Goal: Information Seeking & Learning: Learn about a topic

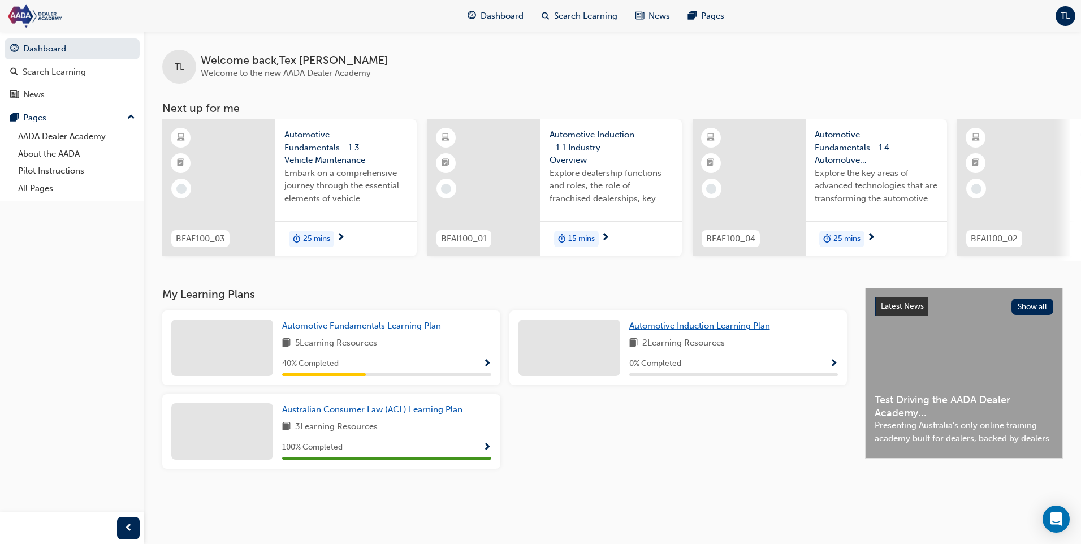
click at [688, 331] on span "Automotive Induction Learning Plan" at bounding box center [699, 325] width 141 height 10
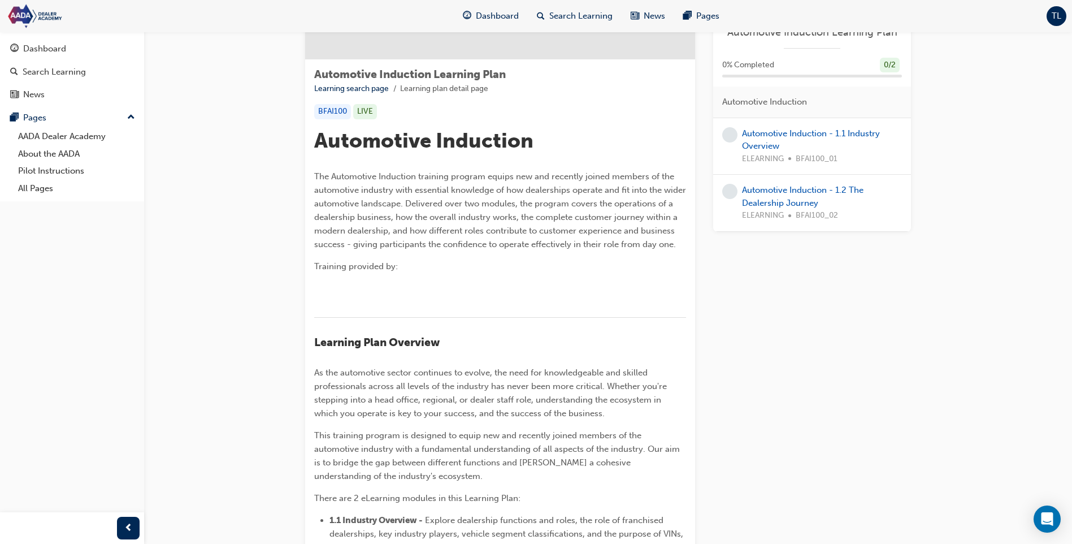
scroll to position [113, 0]
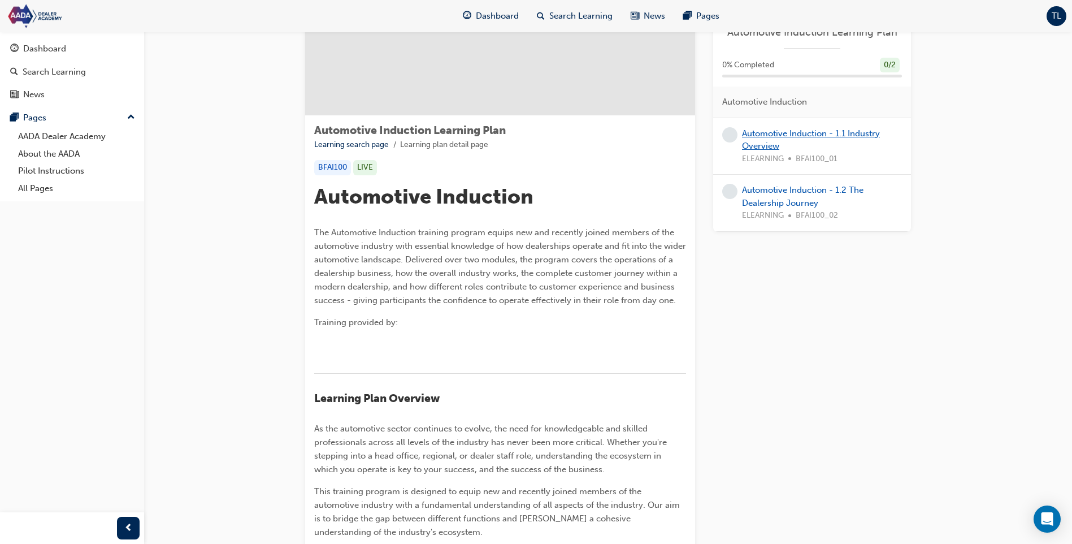
click at [771, 141] on link "Automotive Induction - 1.1 Industry Overview" at bounding box center [811, 139] width 138 height 23
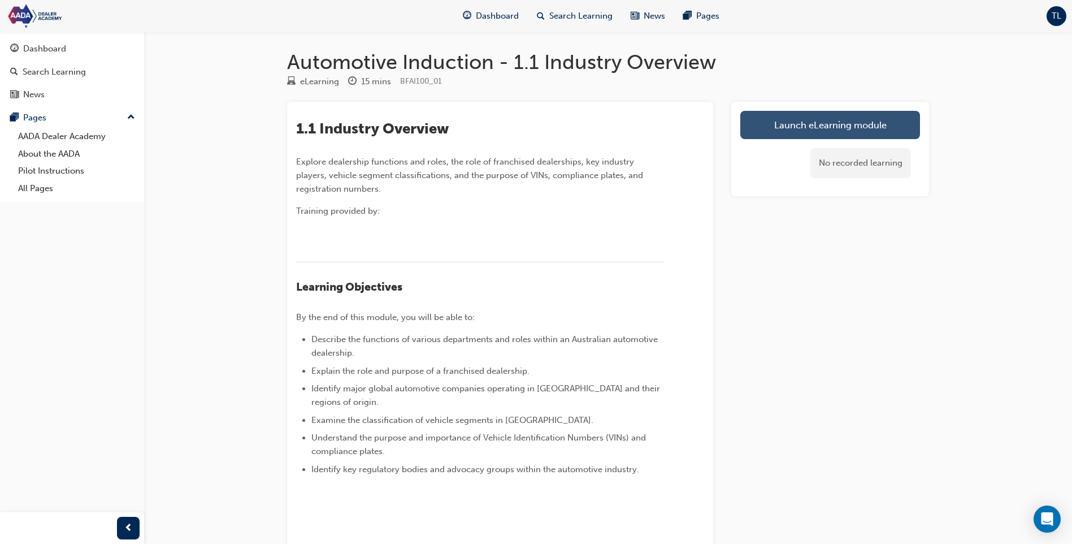
click at [765, 123] on link "Launch eLearning module" at bounding box center [830, 125] width 180 height 28
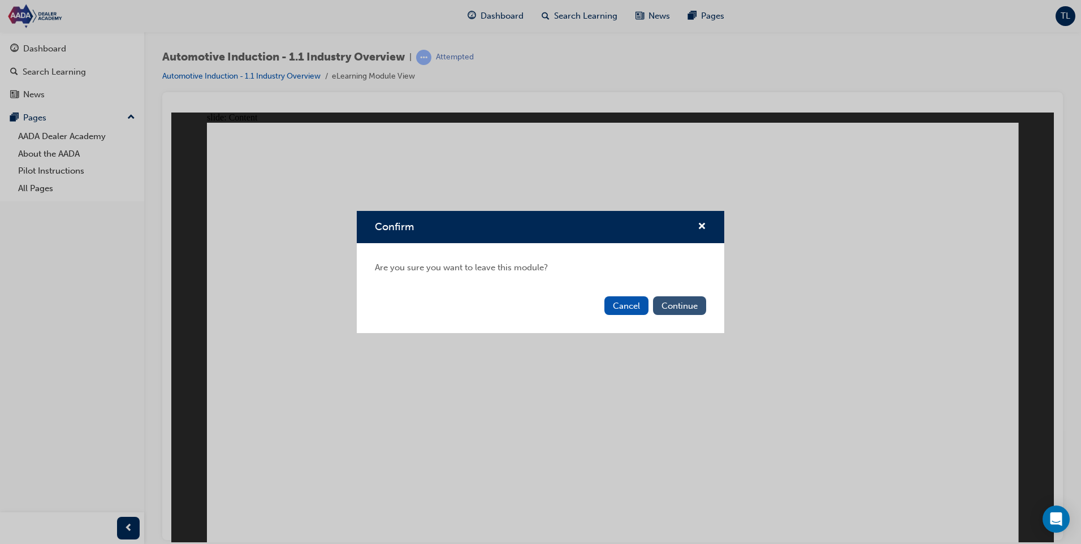
click at [665, 307] on button "Continue" at bounding box center [679, 305] width 53 height 19
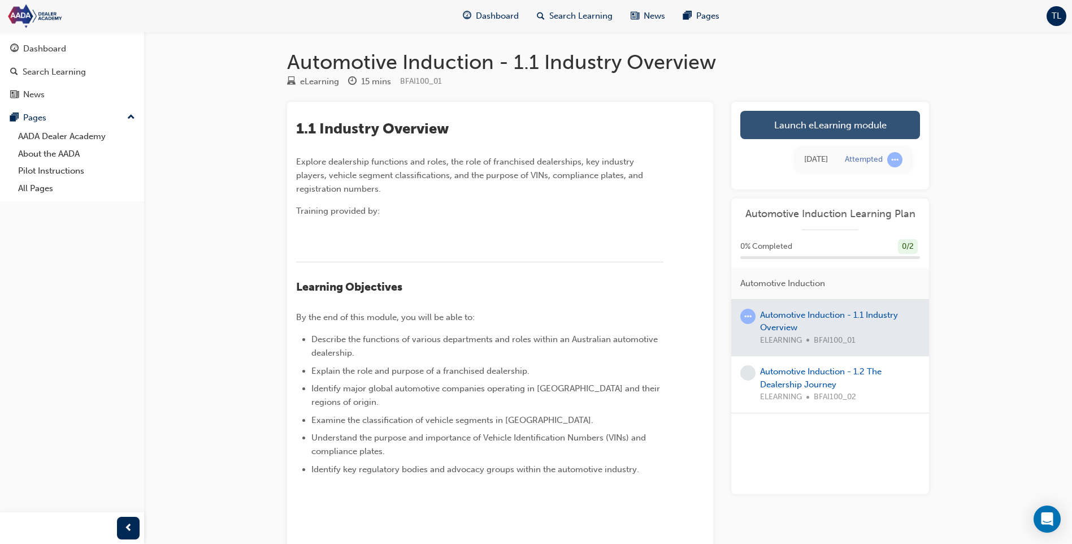
click at [802, 120] on link "Launch eLearning module" at bounding box center [830, 125] width 180 height 28
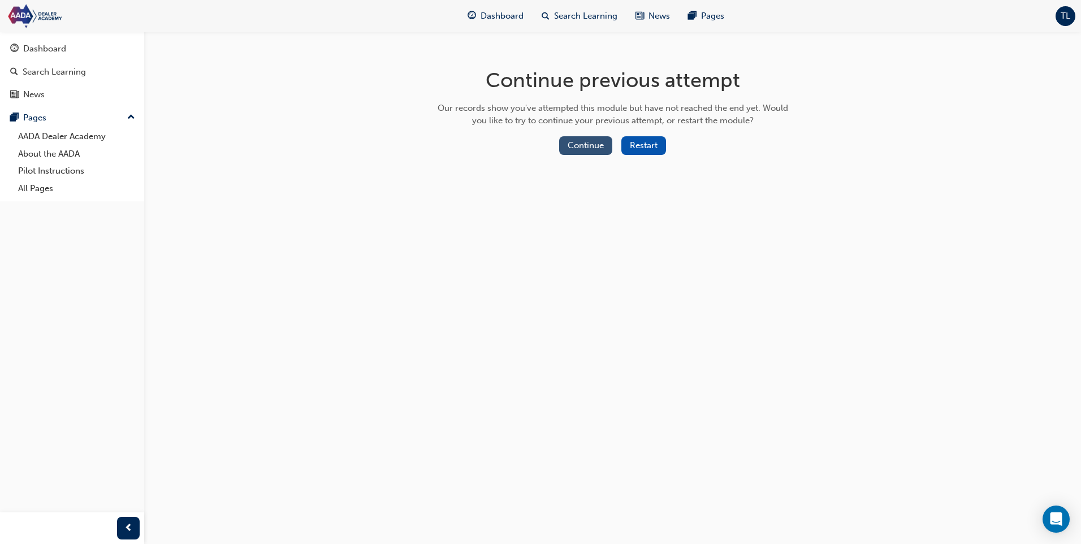
click at [585, 146] on button "Continue" at bounding box center [585, 145] width 53 height 19
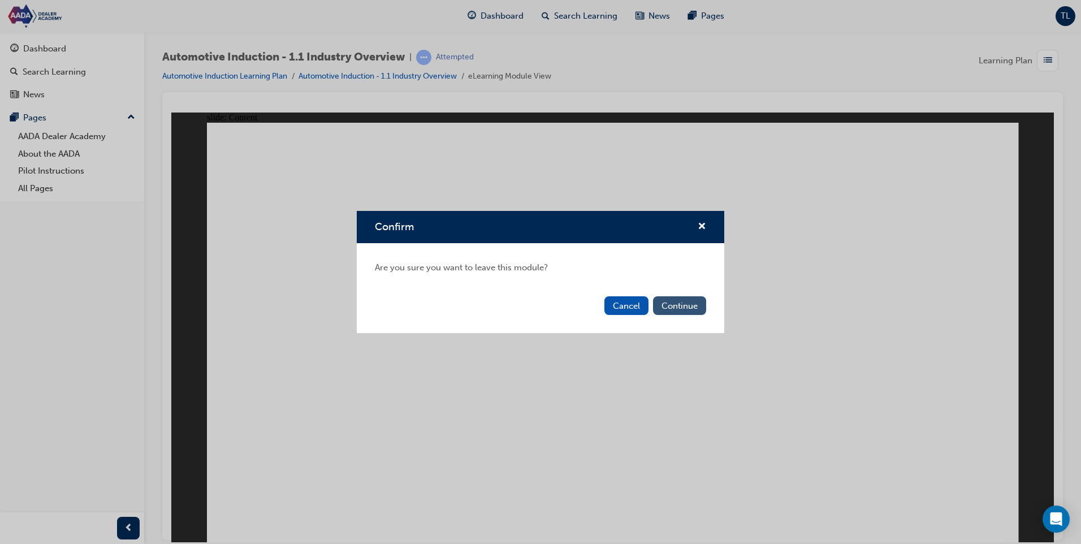
click at [680, 311] on button "Continue" at bounding box center [679, 305] width 53 height 19
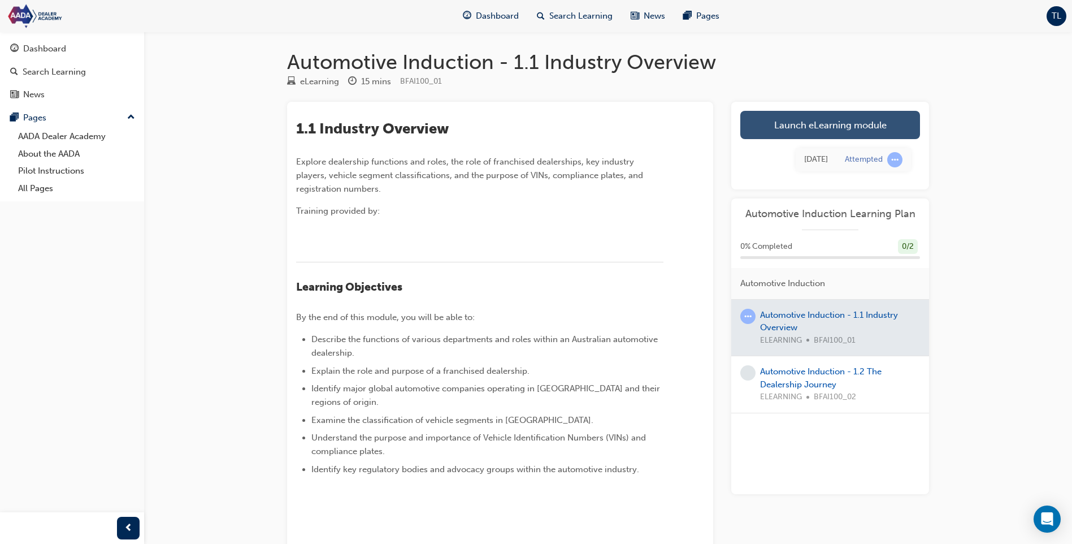
click at [787, 125] on link "Launch eLearning module" at bounding box center [830, 125] width 180 height 28
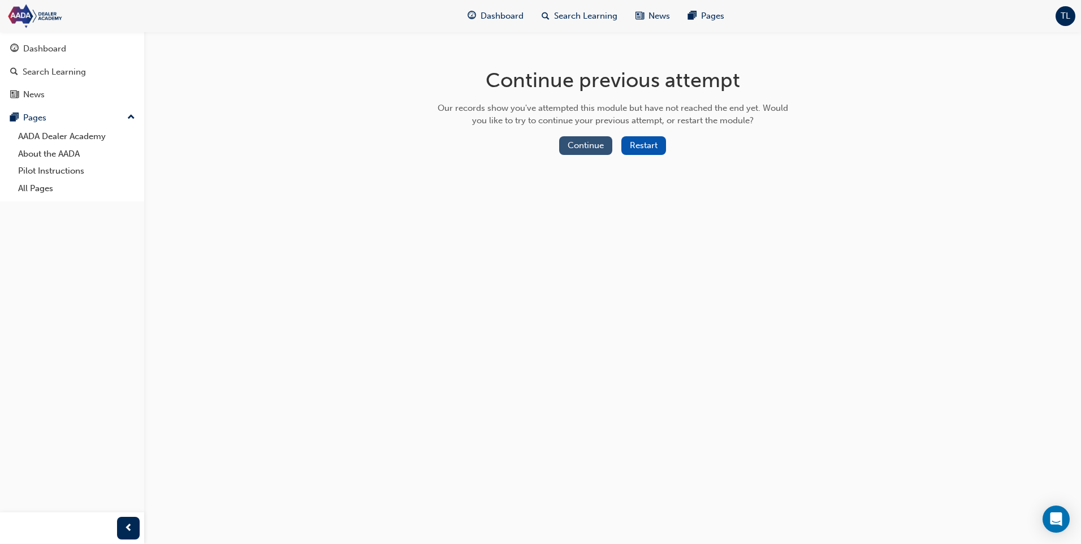
click at [606, 145] on button "Continue" at bounding box center [585, 145] width 53 height 19
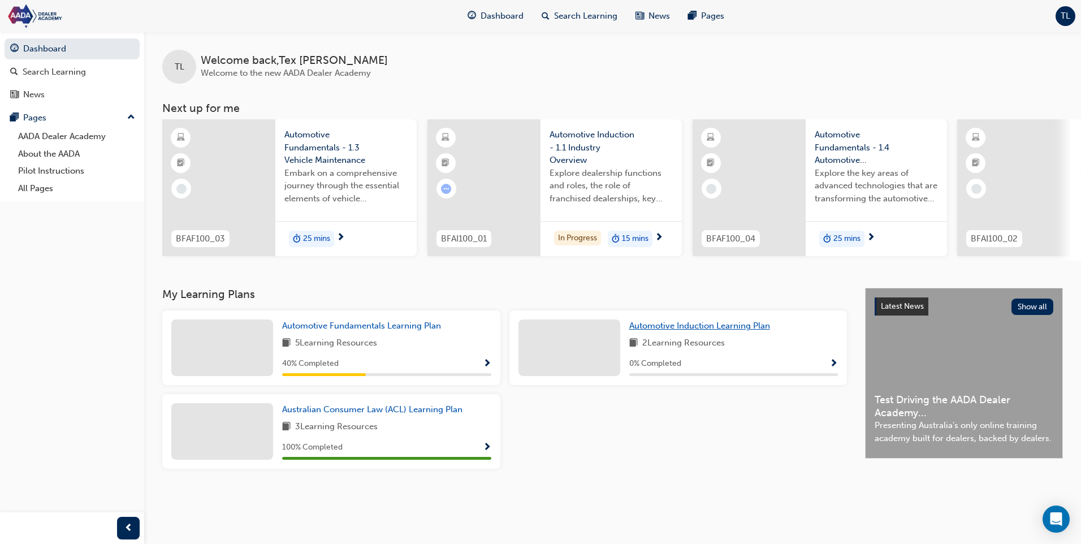
click at [689, 329] on span "Automotive Induction Learning Plan" at bounding box center [699, 325] width 141 height 10
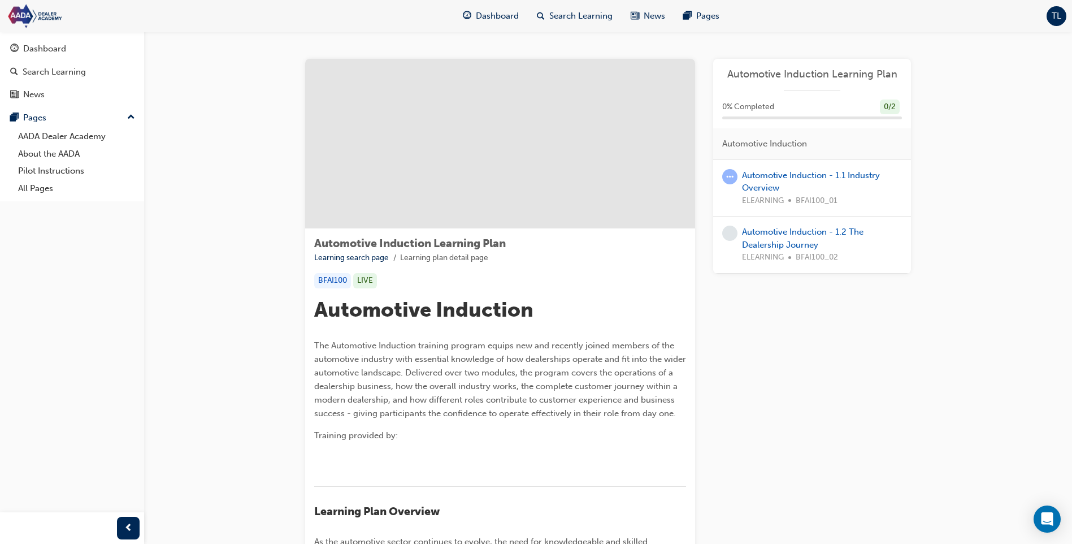
click at [768, 181] on div "Automotive Induction - 1.1 Industry Overview ELEARNING BFAI100_01" at bounding box center [822, 188] width 160 height 38
click at [768, 176] on link "Automotive Induction - 1.1 Industry Overview" at bounding box center [811, 181] width 138 height 23
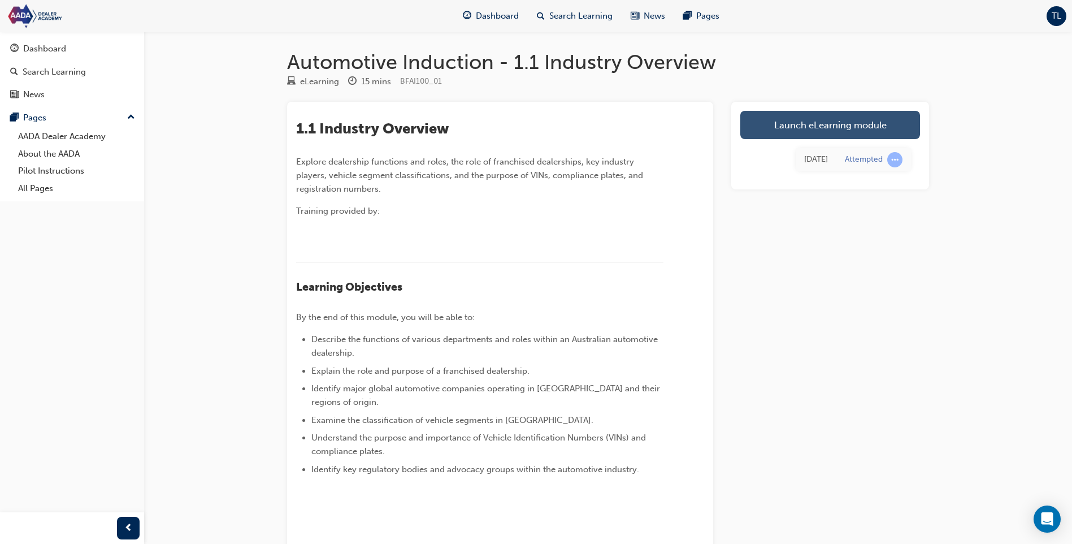
click at [756, 130] on link "Launch eLearning module" at bounding box center [830, 125] width 180 height 28
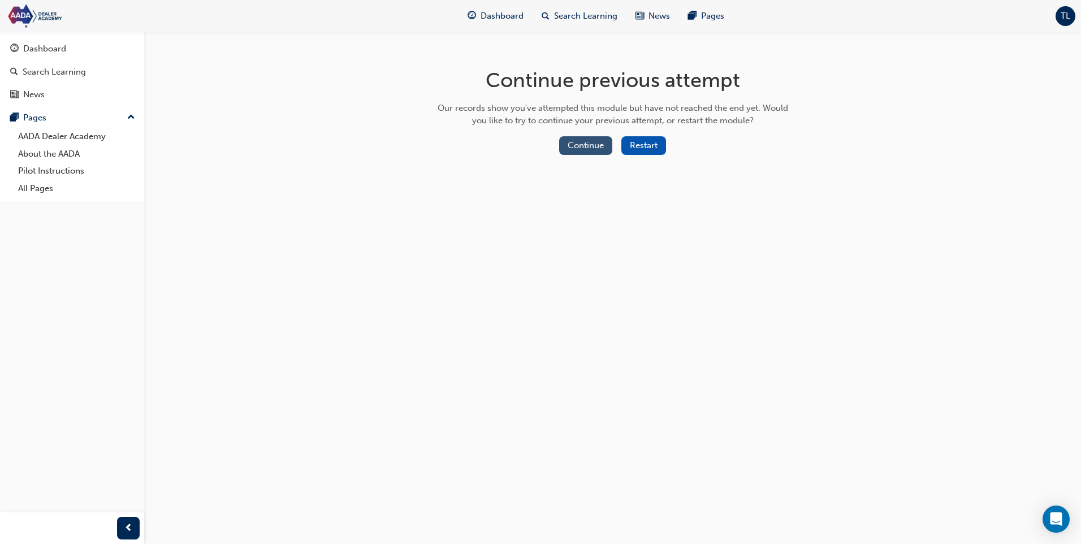
click at [594, 146] on button "Continue" at bounding box center [585, 145] width 53 height 19
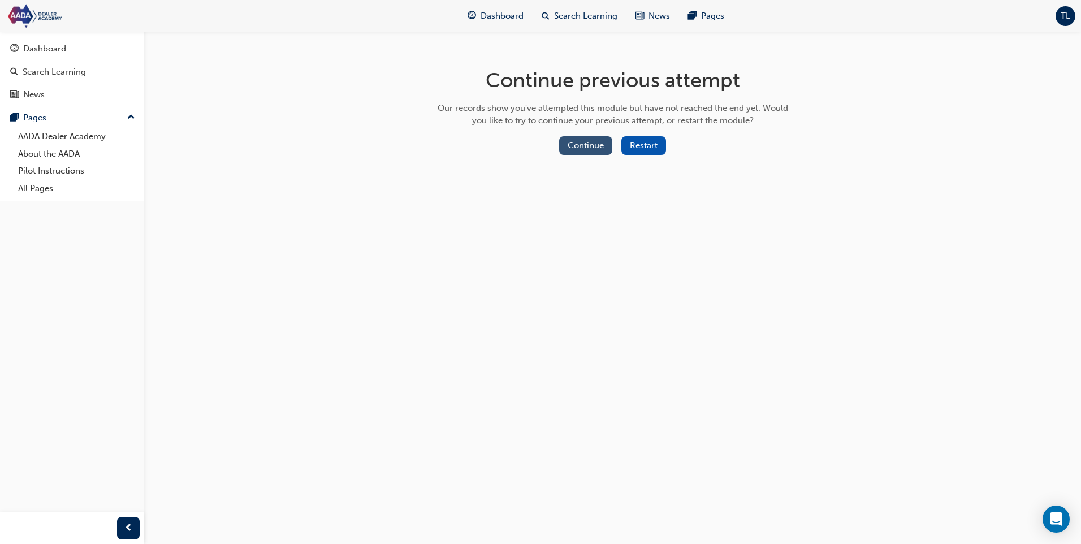
click at [597, 145] on button "Continue" at bounding box center [585, 145] width 53 height 19
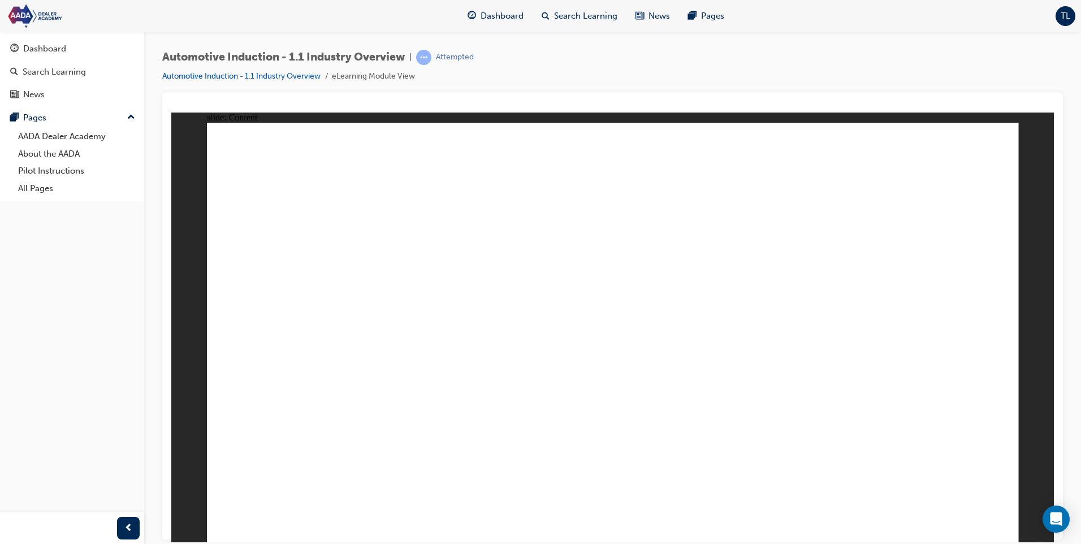
drag, startPoint x: 826, startPoint y: 242, endPoint x: 825, endPoint y: 248, distance: 5.9
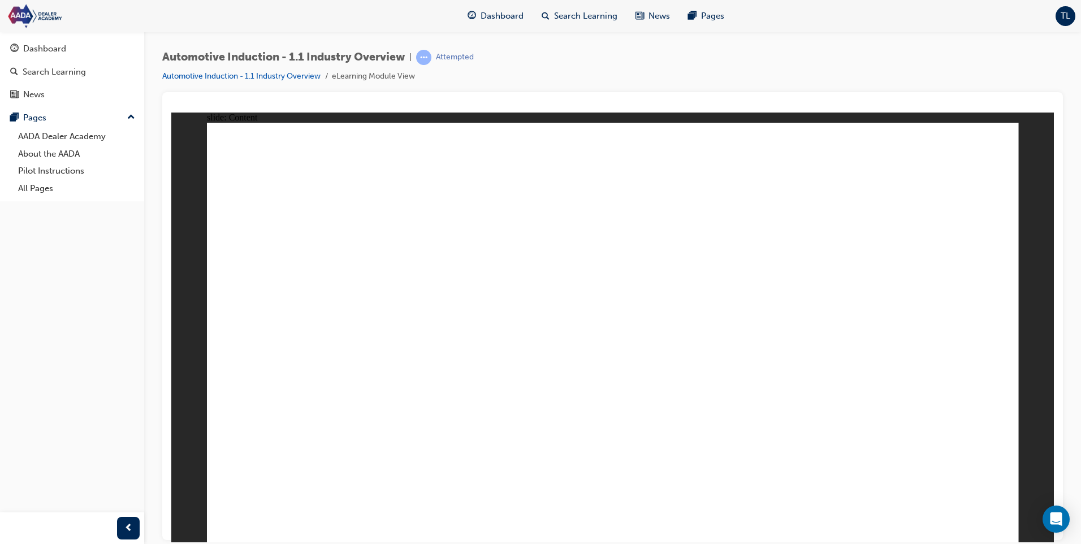
click at [537, 360] on button "OK" at bounding box center [528, 357] width 20 height 12
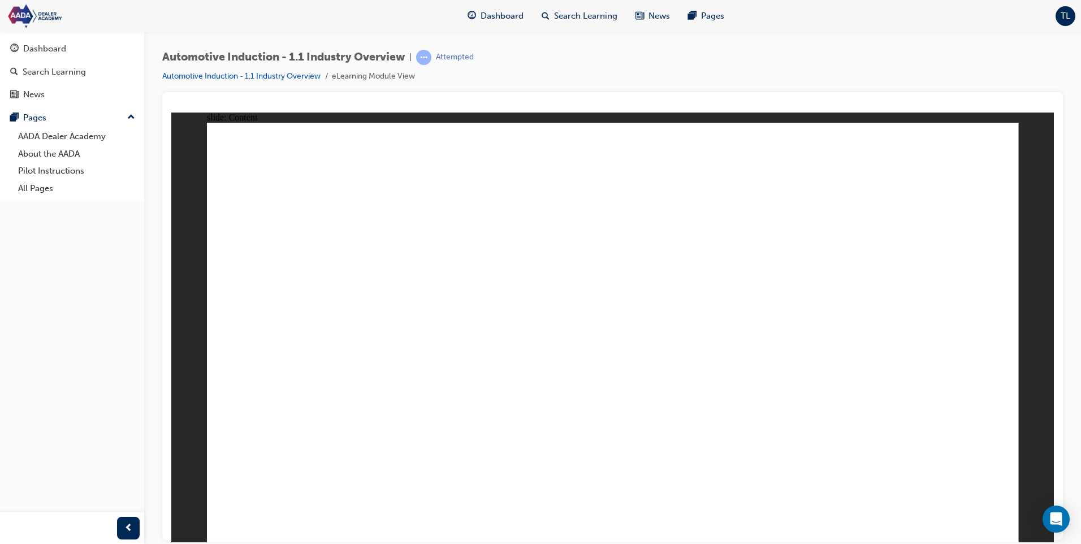
checkbox input "true"
drag, startPoint x: 661, startPoint y: 405, endPoint x: 673, endPoint y: 405, distance: 11.9
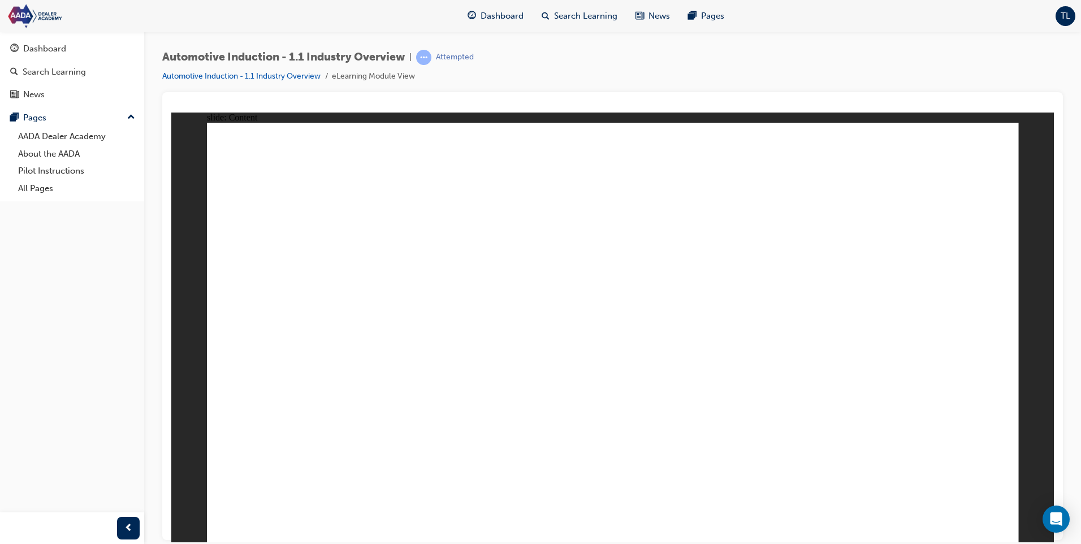
checkbox input "true"
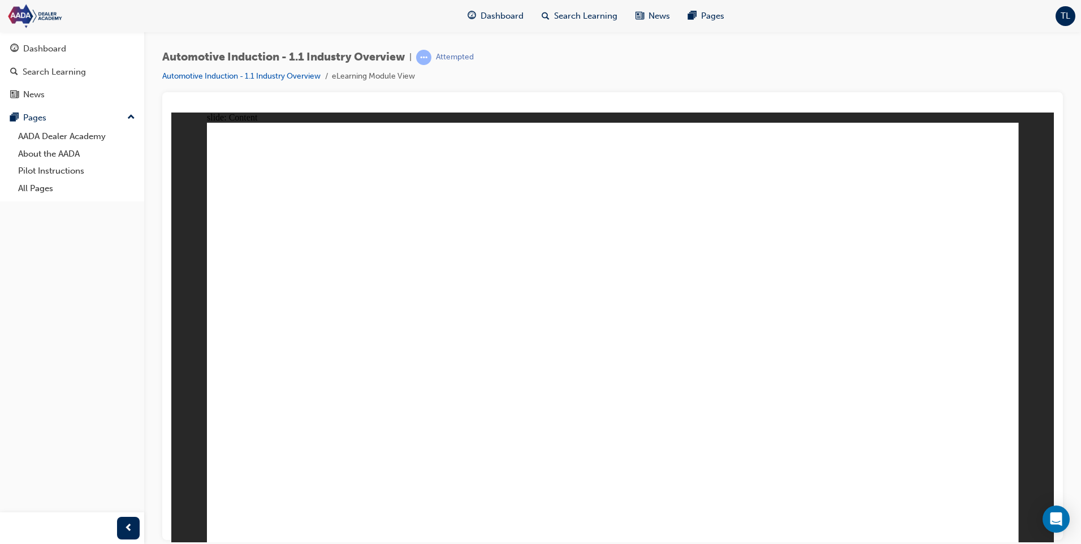
type input "C"
type input "Ch"
type input "Che"
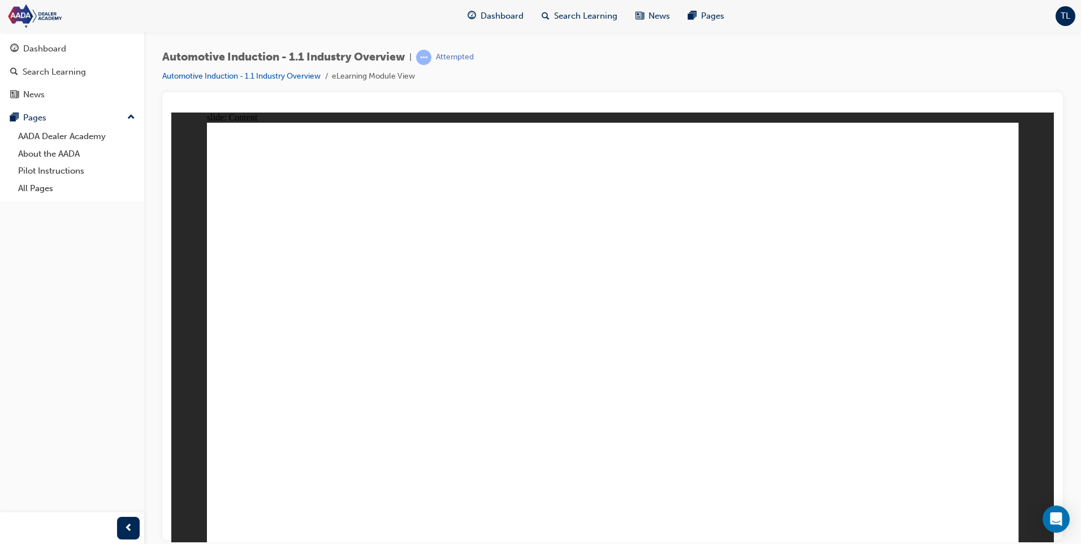
type input "Che"
type input "[PERSON_NAME]"
type input "Chery"
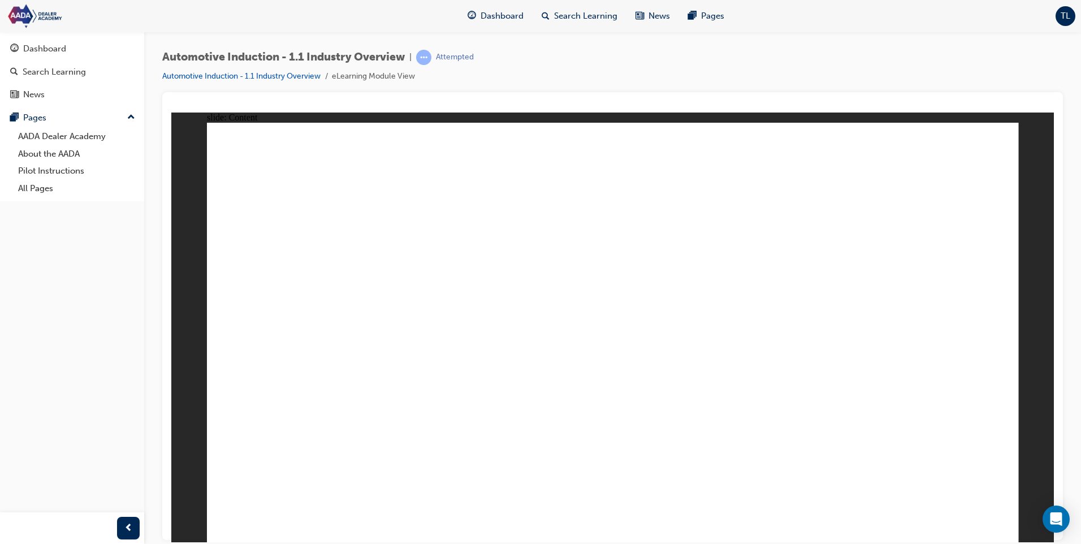
type input "Chery"
type input "Chery T"
type input "Chery Ti"
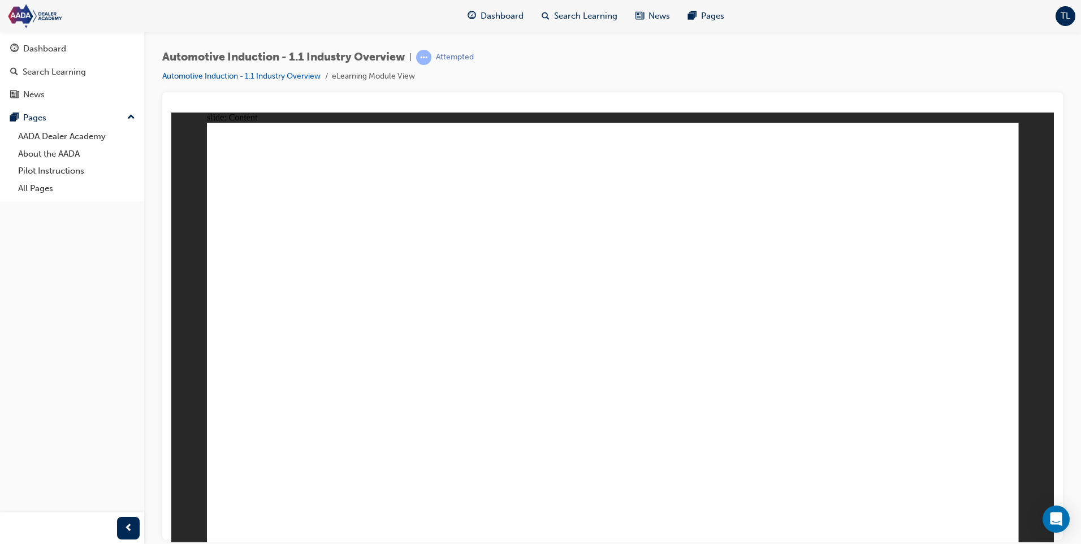
type input "Chery Ti"
type input "Chery Tig"
type input "[PERSON_NAME]"
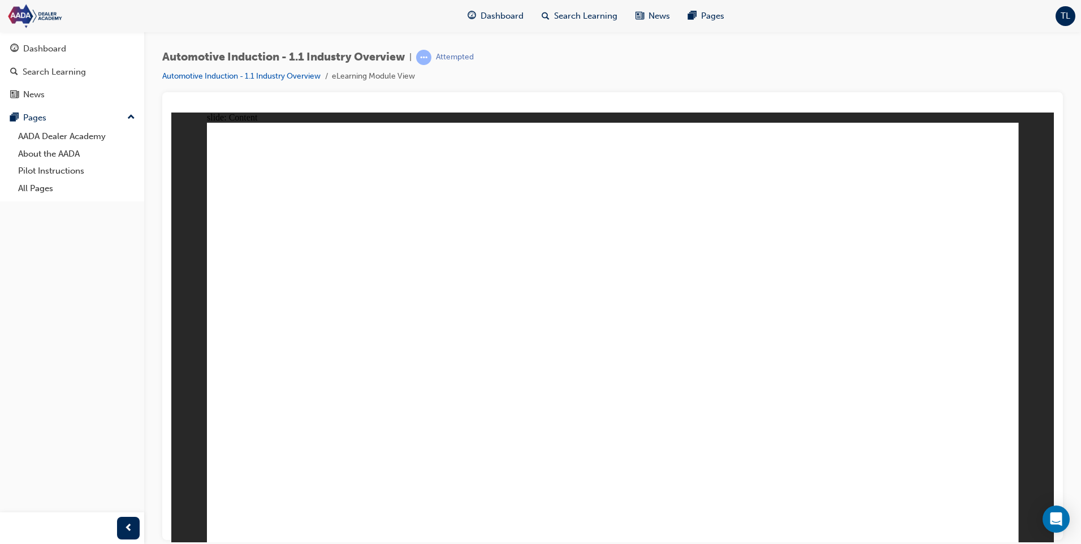
type input "[PERSON_NAME]"
type input "Chery Tiggo 4"
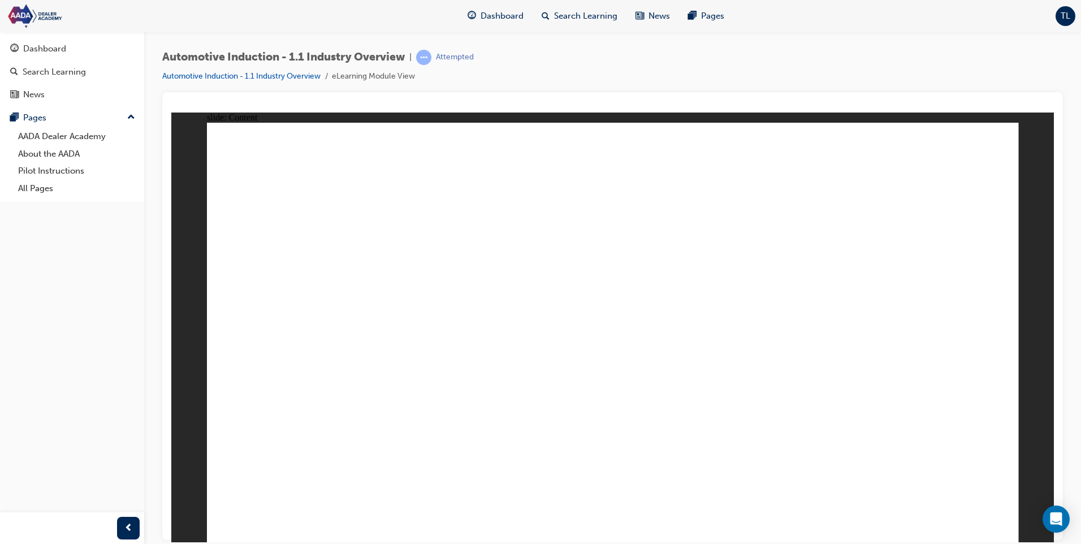
type input "Chery Tiggo 4"
type input "[PERSON_NAME] 4 -"
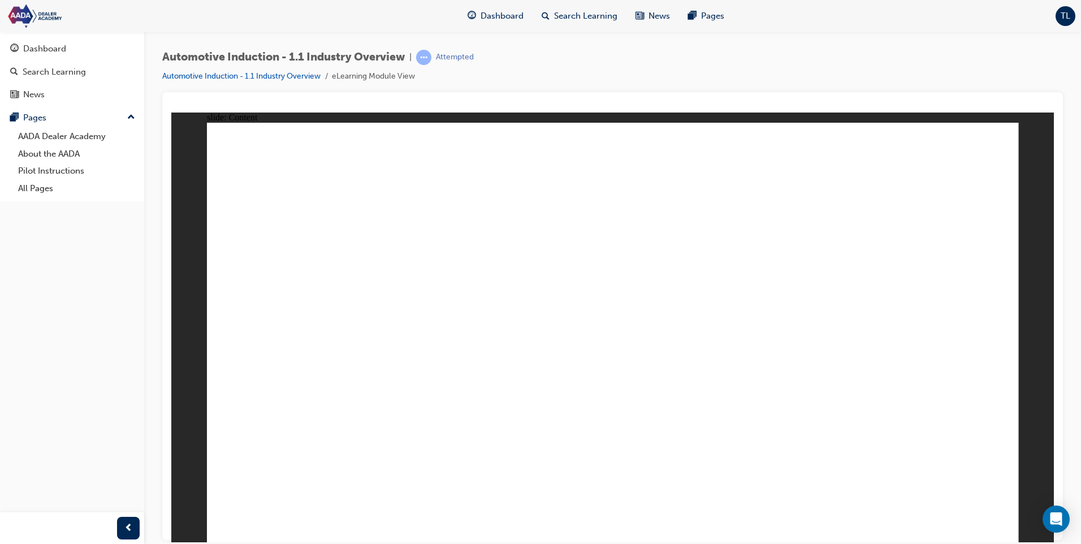
type input "[PERSON_NAME] 4 -"
type input "Chery Tiggo 4"
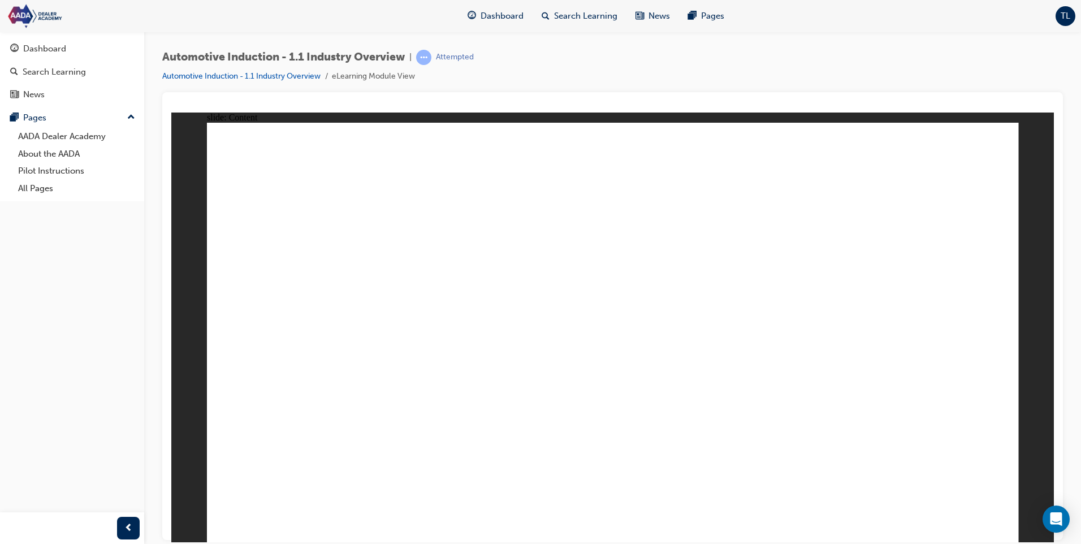
type input "Chery Tiggo 4"
type input "Chery Tiggo 4,"
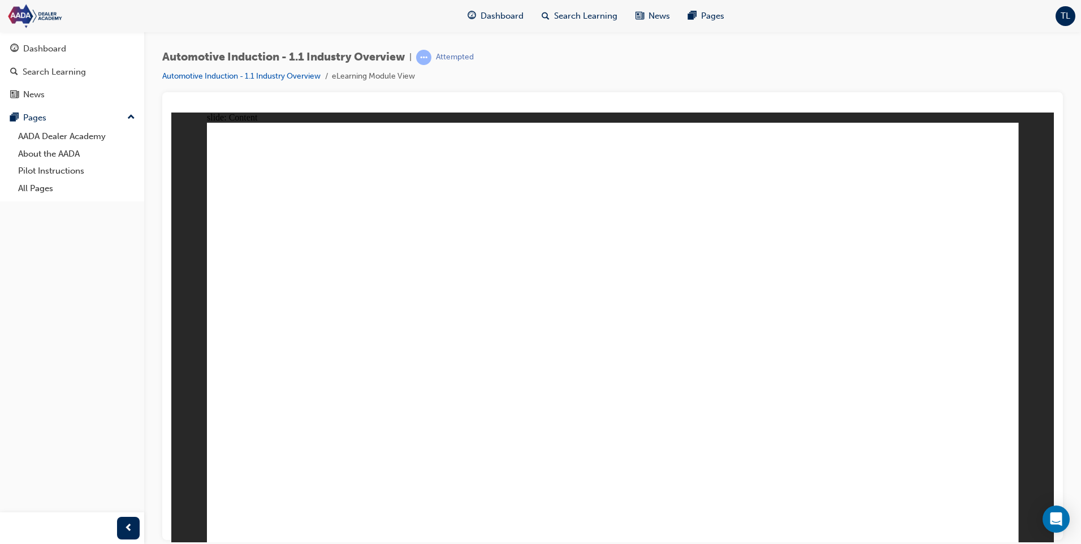
type input "Chery Tiggo 4,"
type input "Chery Tiggo 4, S"
type input "Chery Tiggo 4, Sp"
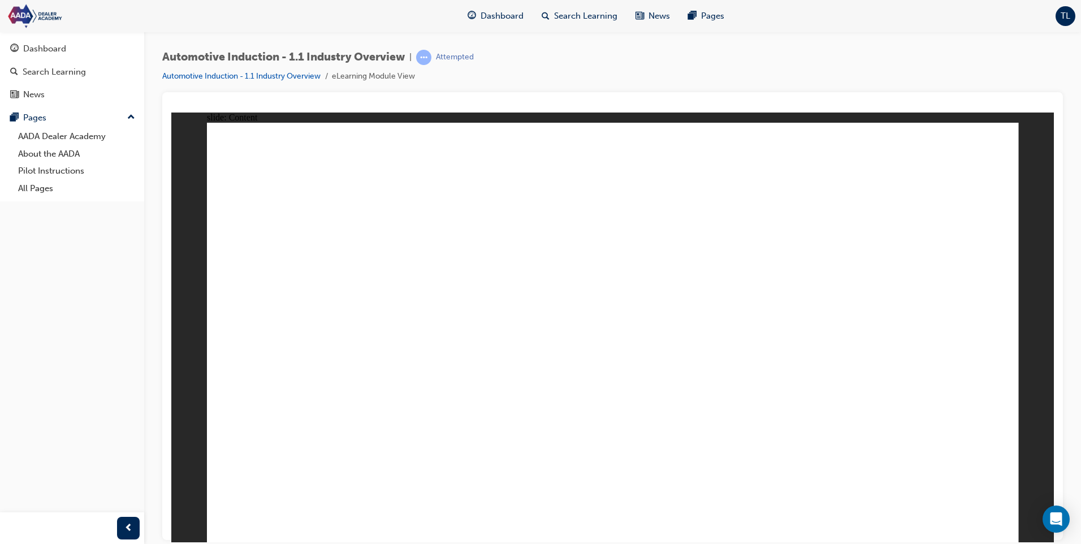
type input "Chery Tiggo 4, Sp"
type input "Chery Tiggo 4, Spo"
type input "Chery Tiggo 4, Spor"
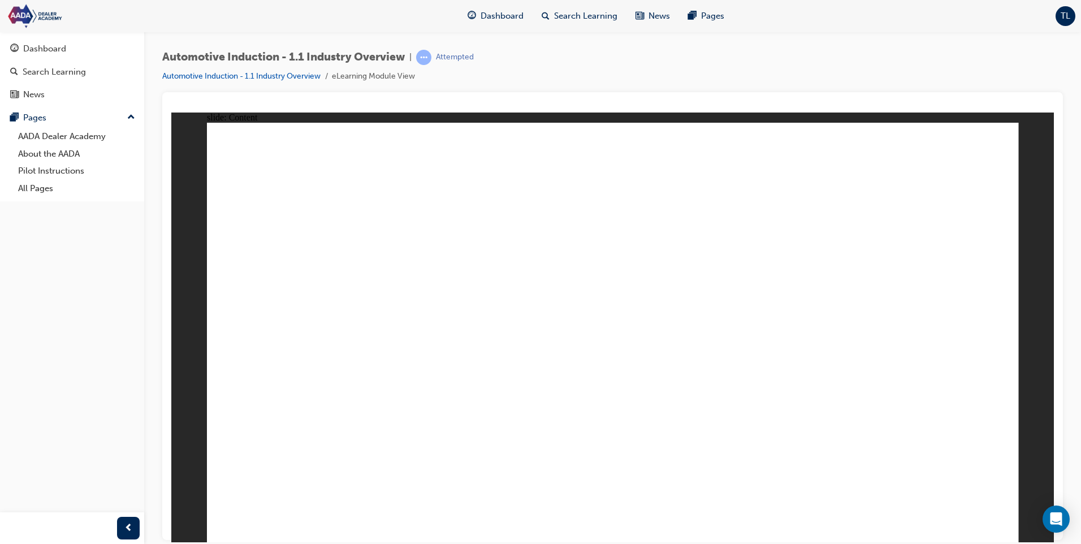
type input "Chery Tiggo 4, Sport"
type input "Chery Tiggo 4, Sports"
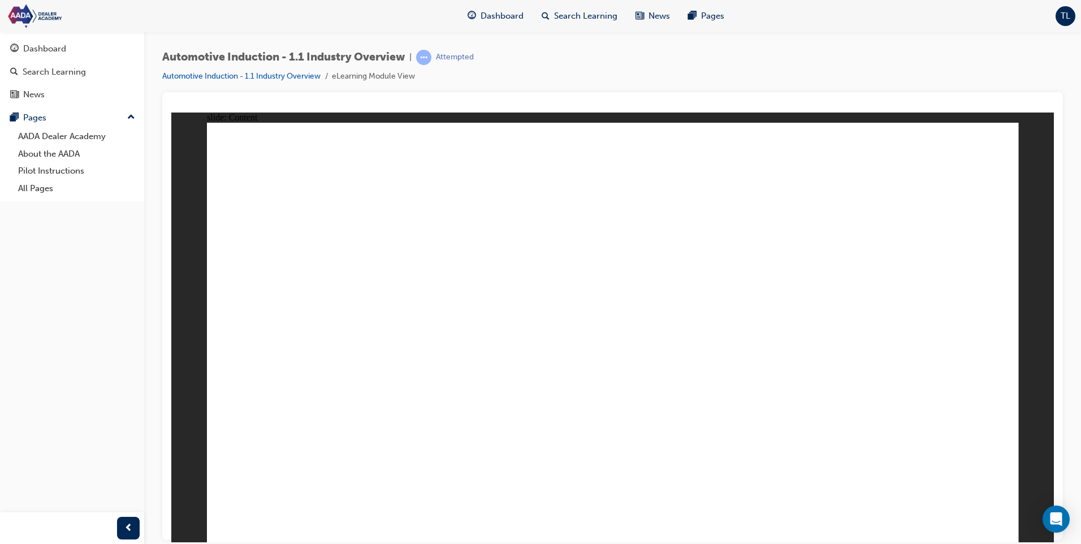
type input "Chery Tiggo 4, Sports"
type input "Chery Tiggo 4, Sports u"
type input "Chery Tiggo 4, Sports ut"
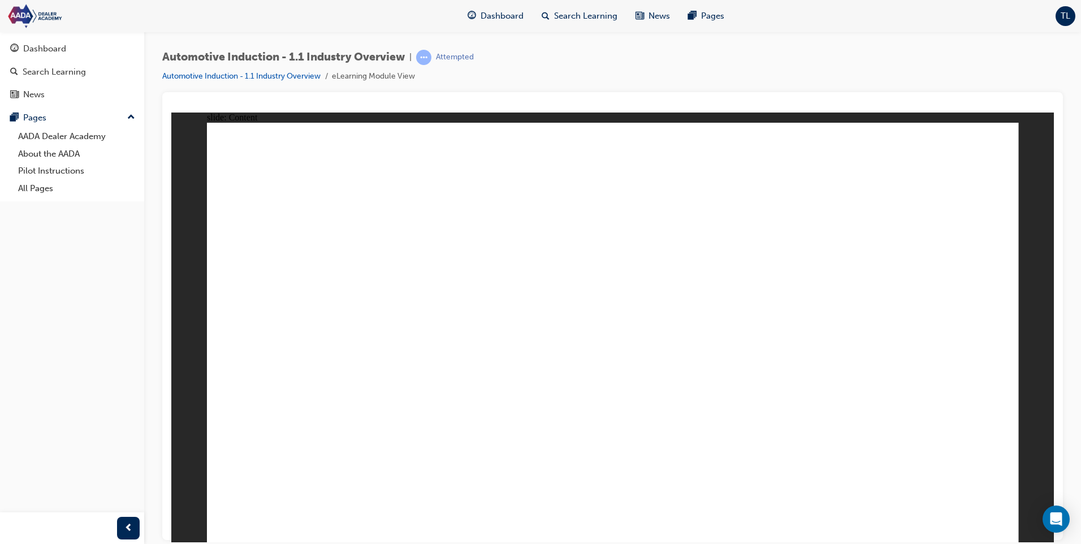
type input "Chery Tiggo 4, Sports uti"
type input "Chery Tiggo 4, Sports util"
type input "Chery Tiggo 4, Sports utili"
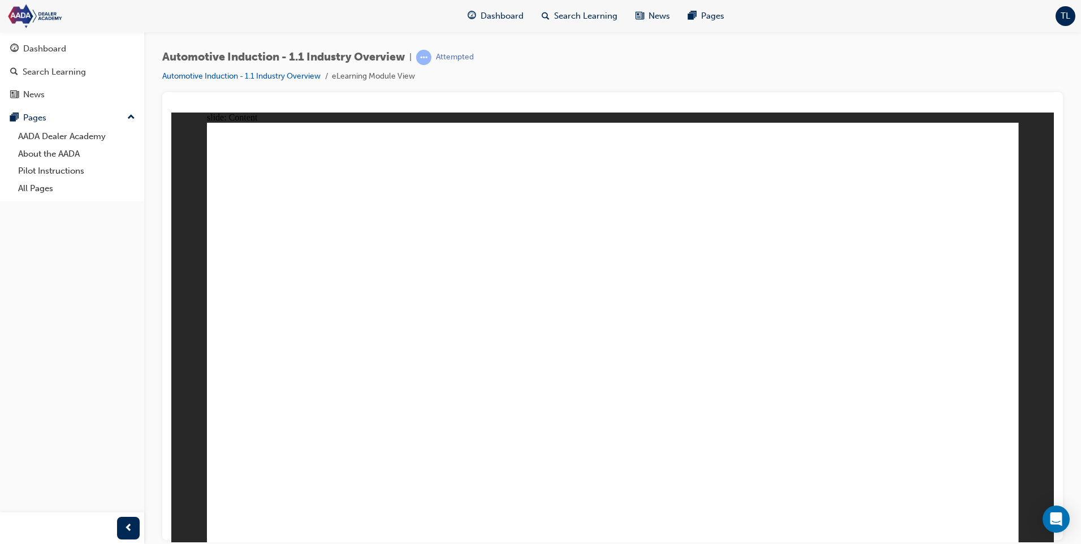
type input "Chery Tiggo 4, Sports utili"
type input "Chery Tiggo 4, Sports utilit"
type input "Chery Tiggo 4, Sports utility"
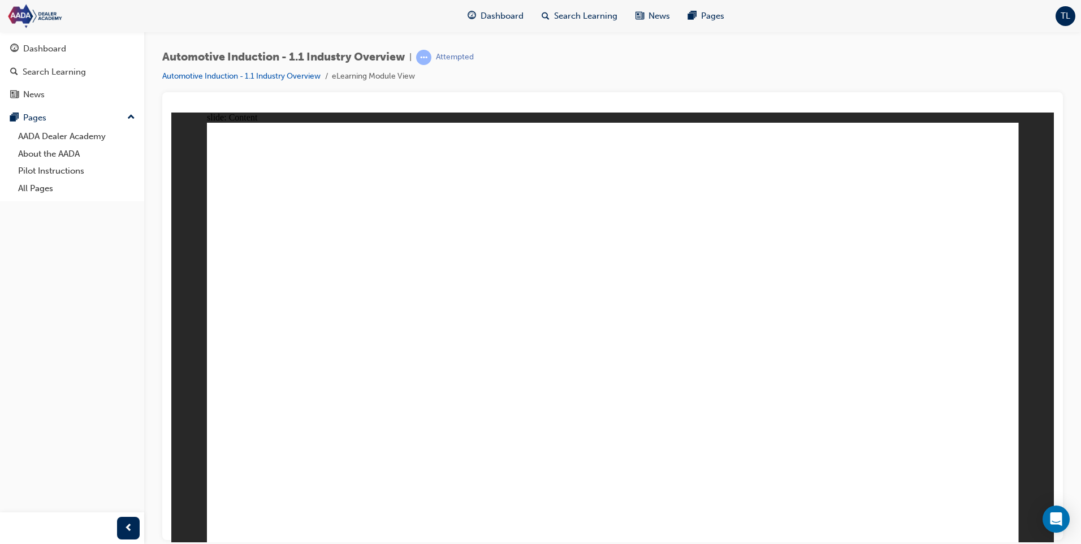
type input "Chery Tiggo 4, Sports utilit"
type input "Chery Tiggo 4, Sports utili"
type input "Chery Tiggo 4, Sports util"
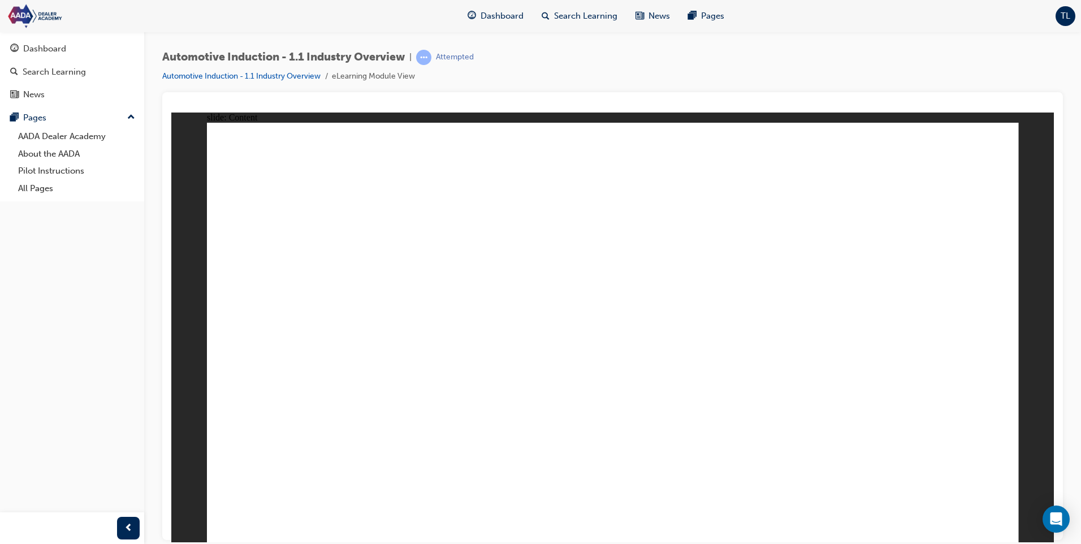
type input "Chery Tiggo 4, Sports util"
type input "Chery Tiggo 4, Sports uti"
type input "Chery Tiggo 4, Sports ut"
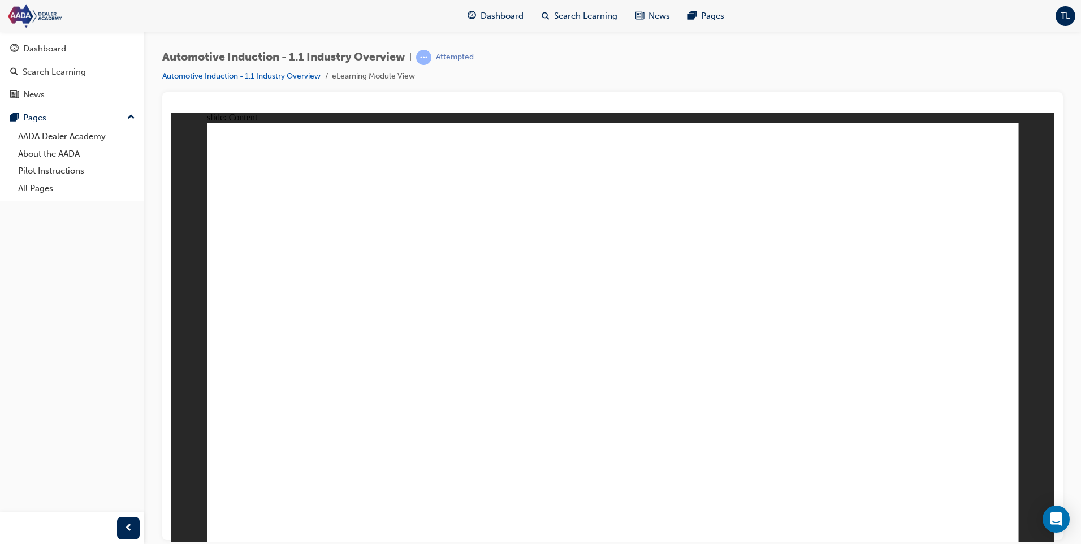
type input "Chery Tiggo 4, Sports u"
type input "Chery Tiggo 4, Sports"
type input "[PERSON_NAME] 4, Sports U"
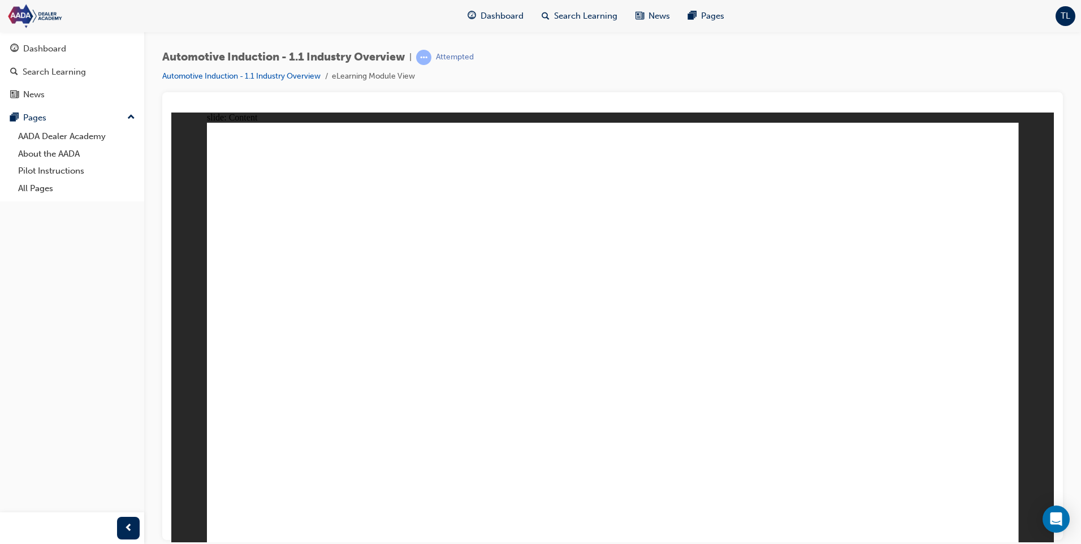
type input "[PERSON_NAME] 4, Sports U"
type input "Chery Tiggo 4, Sports Ut"
type input "Chery Tiggo 4, Sports Uti"
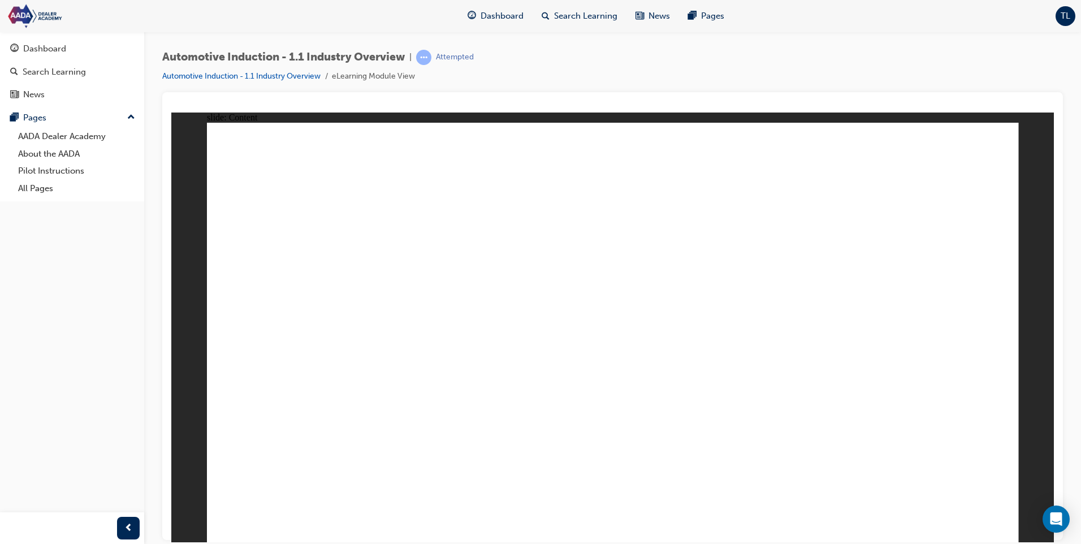
type input "Chery Tiggo 4, Sports Util"
type input "Chery Tiggo 4, Sports Utili"
type input "Chery Tiggo 4, Sports Utilit"
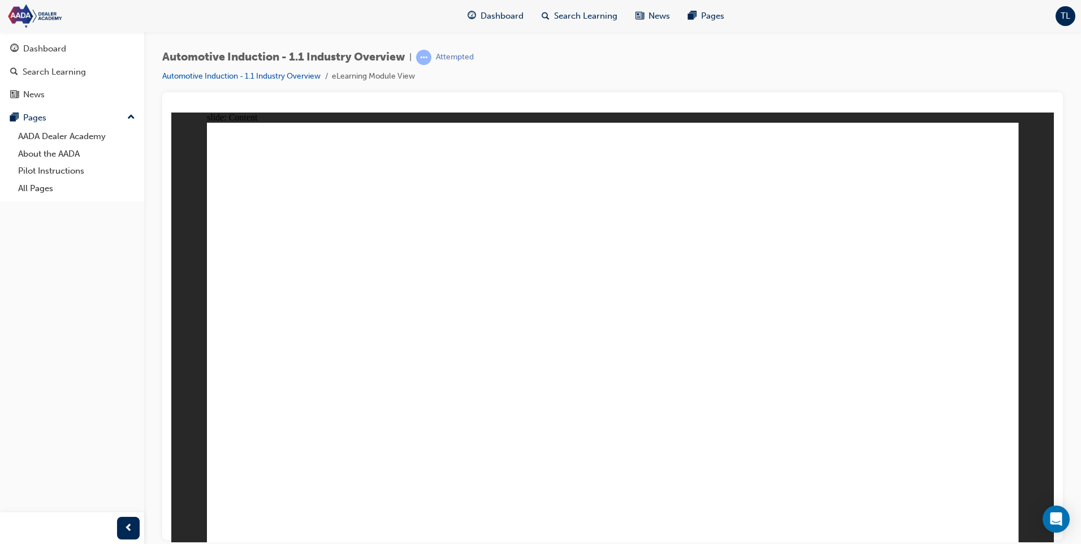
type input "Chery Tiggo 4, Sports Utilit"
type input "Chery Tiggo 4, Sports Utility"
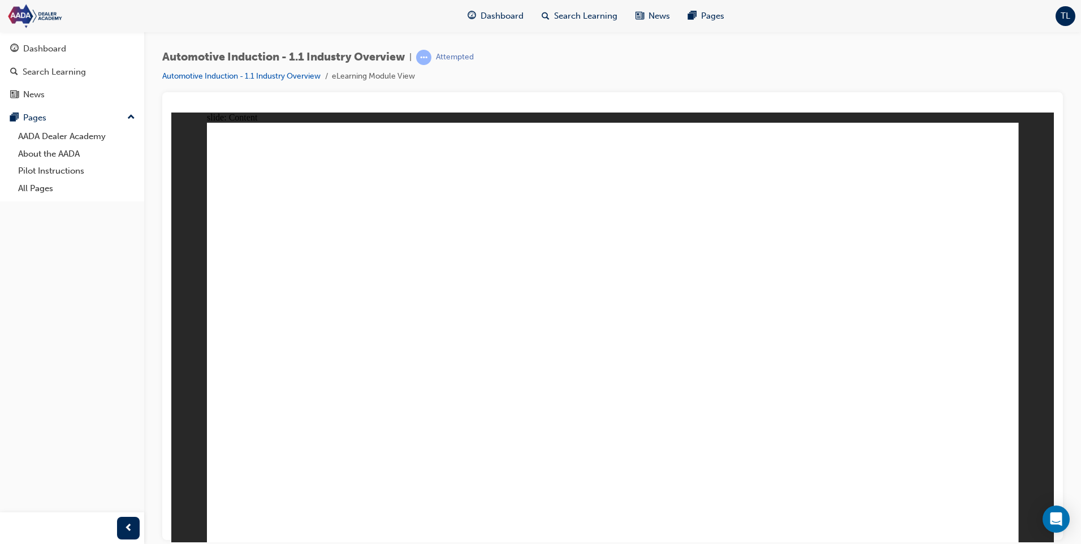
type input "Chery Tiggo 4, Sports Utility V"
type input "Chery Tiggo 4, Sports Utility Ve"
type input "Chery Tiggo 4, Sports Utility Veh"
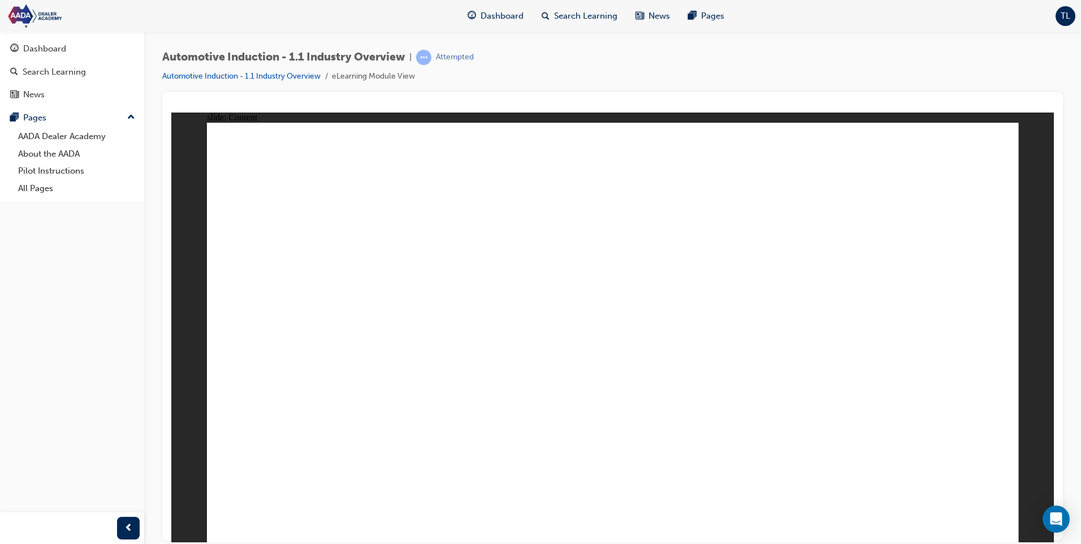
type input "Chery Tiggo 4, Sports Utility Veh"
type input "Chery Tiggo 4, Sports Utility Vehi"
type input "Chery Tiggo 4, Sports Utility Vehic"
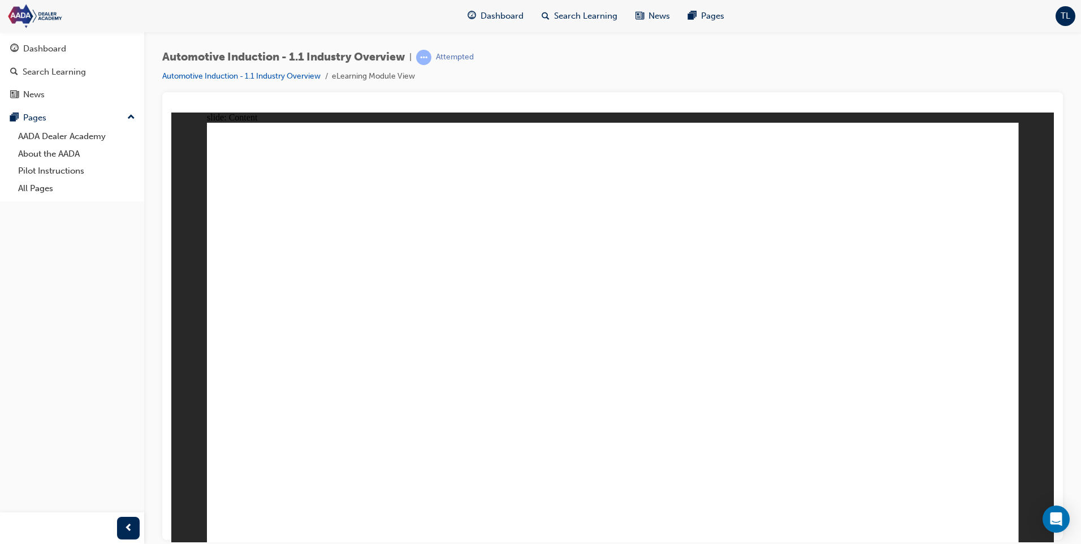
type input "Chery Tiggo 4, Sports Utility Vehicl"
type input "Chery Tiggo 4, Sports Utility Vehicle"
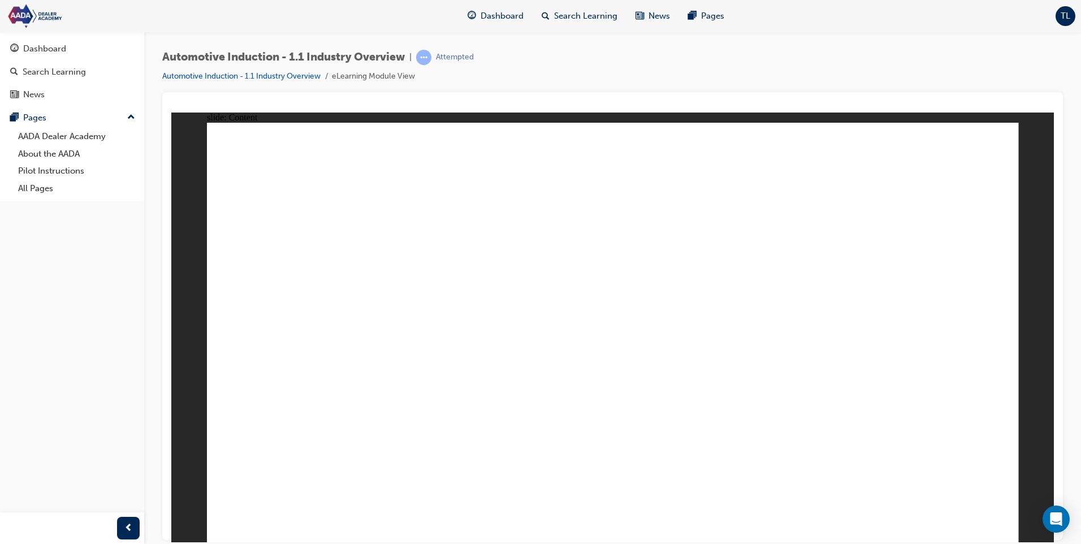
type input "Chery Tiggo 4, Sports Utility Vehicle"
type input "Chery Tiggo 4, Sports Utility Vehicle ("
type input "Chery Tiggo 4, Sports Utility Vehicle (S"
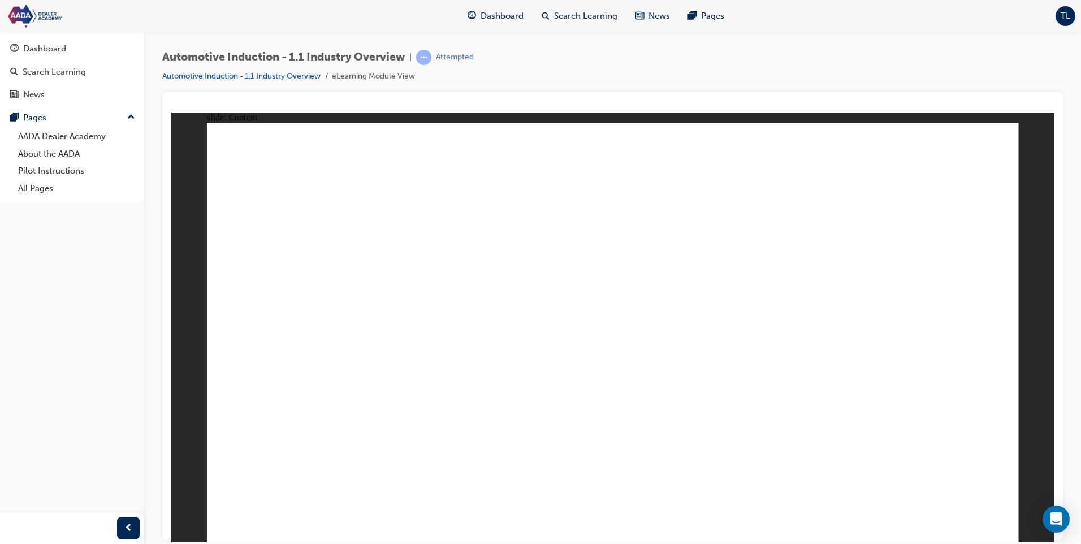
type input "Chery Tiggo 4, Sports Utility Vehicle (SU"
type input "Chery Tiggo 4, Sports Utility Vehicle (SUV"
type input "Chery Tiggo 4, Sports Utility Vehicle (SUV)"
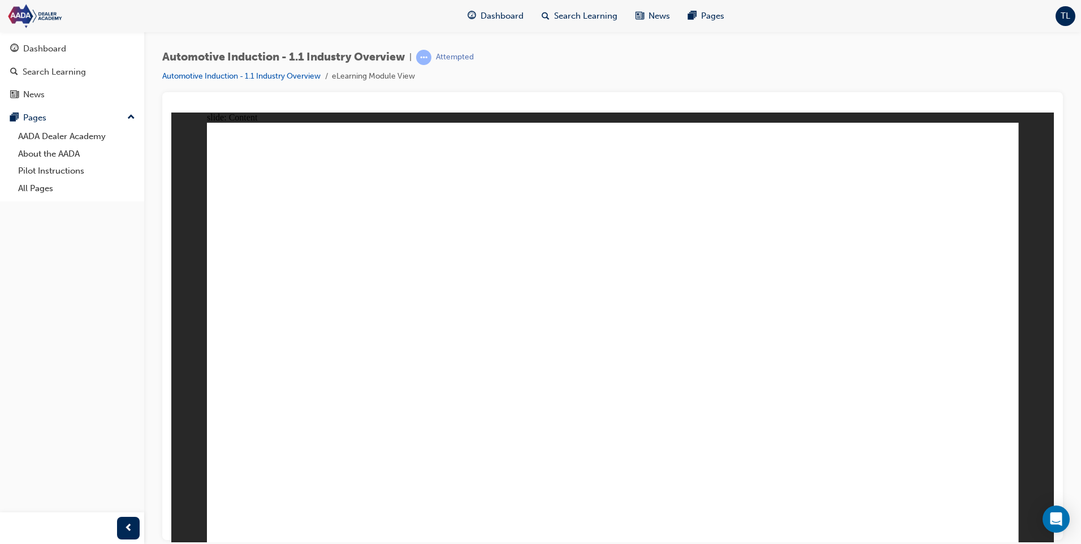
type input "Chery Tiggo 4, Sports Utility Vehicle (SUV)"
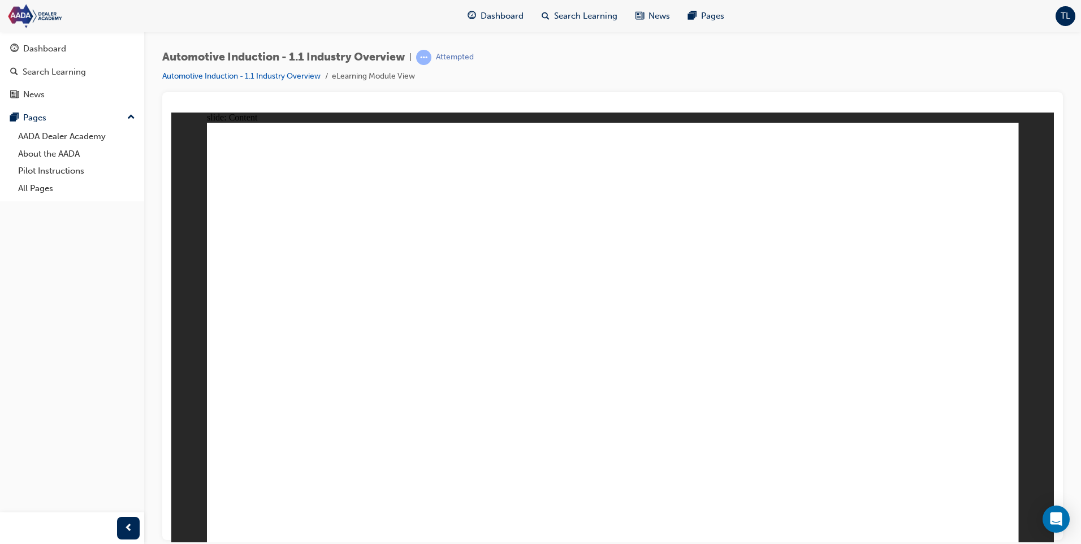
drag, startPoint x: 561, startPoint y: 223, endPoint x: 588, endPoint y: 290, distance: 72.3
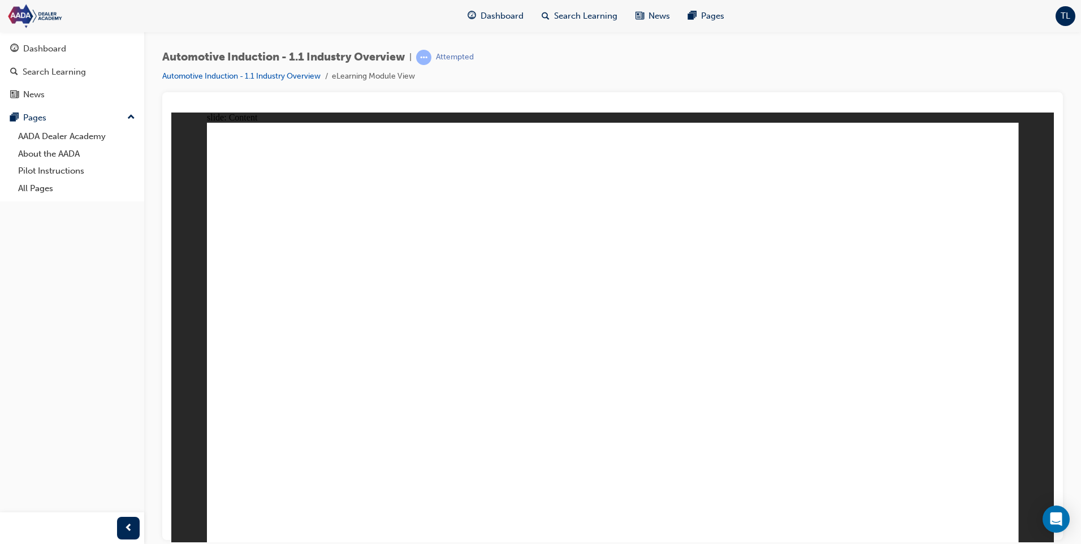
drag, startPoint x: 721, startPoint y: 266, endPoint x: 341, endPoint y: 309, distance: 382.3
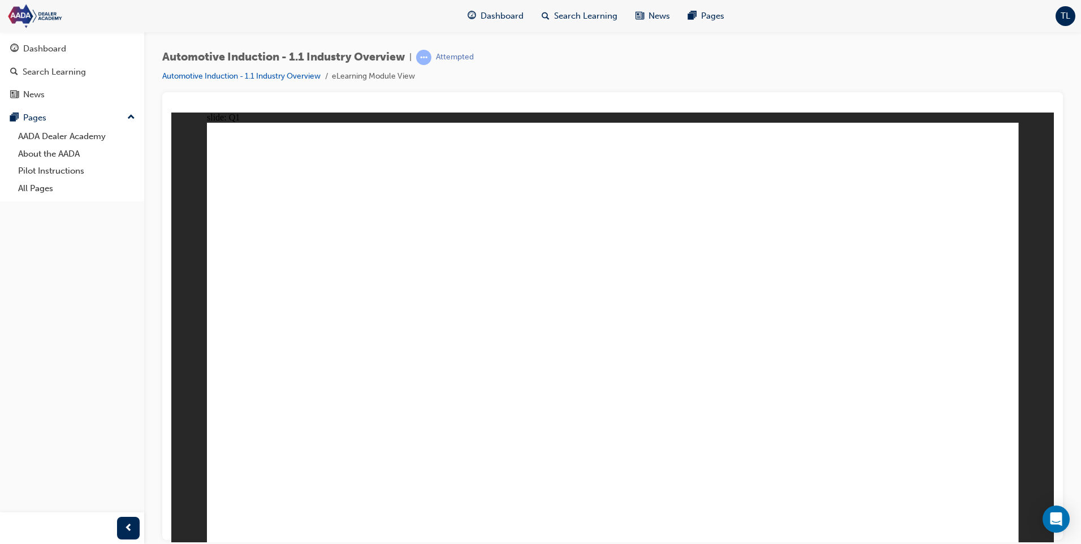
drag, startPoint x: 711, startPoint y: 304, endPoint x: 349, endPoint y: 318, distance: 362.0
drag, startPoint x: 844, startPoint y: 354, endPoint x: 506, endPoint y: 319, distance: 339.8
drag, startPoint x: 957, startPoint y: 353, endPoint x: 409, endPoint y: 365, distance: 547.7
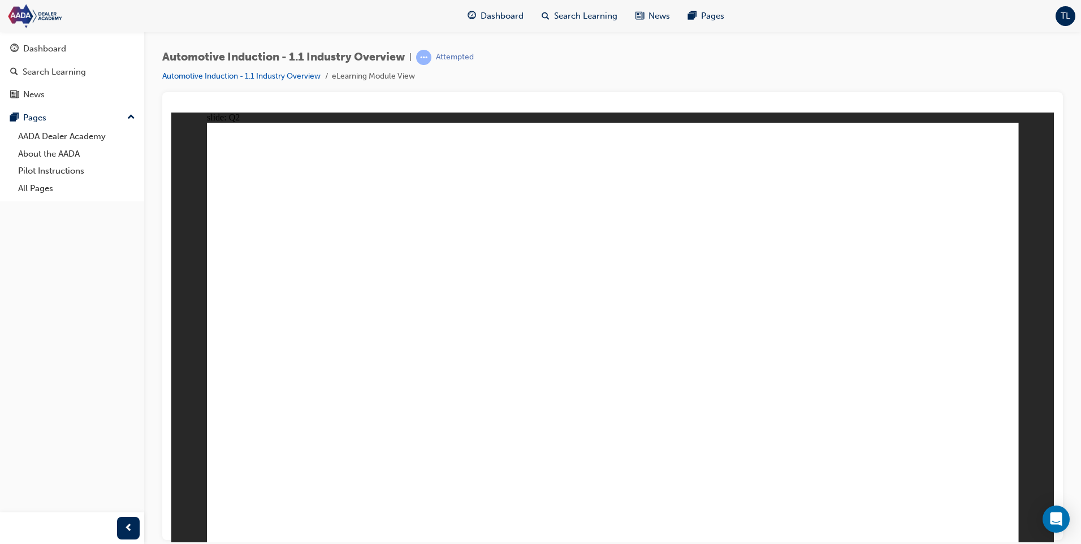
checkbox input "true"
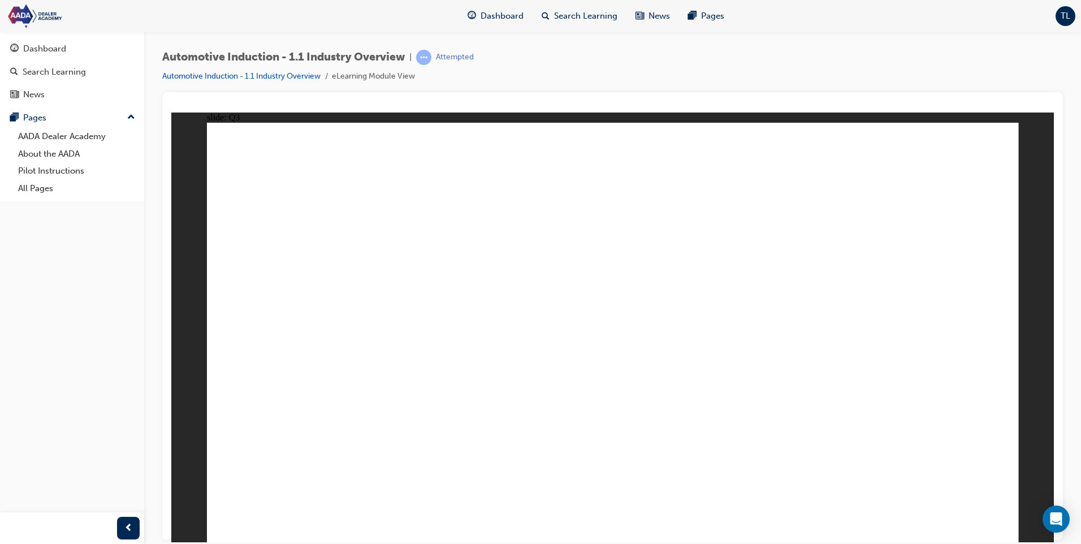
radio input "true"
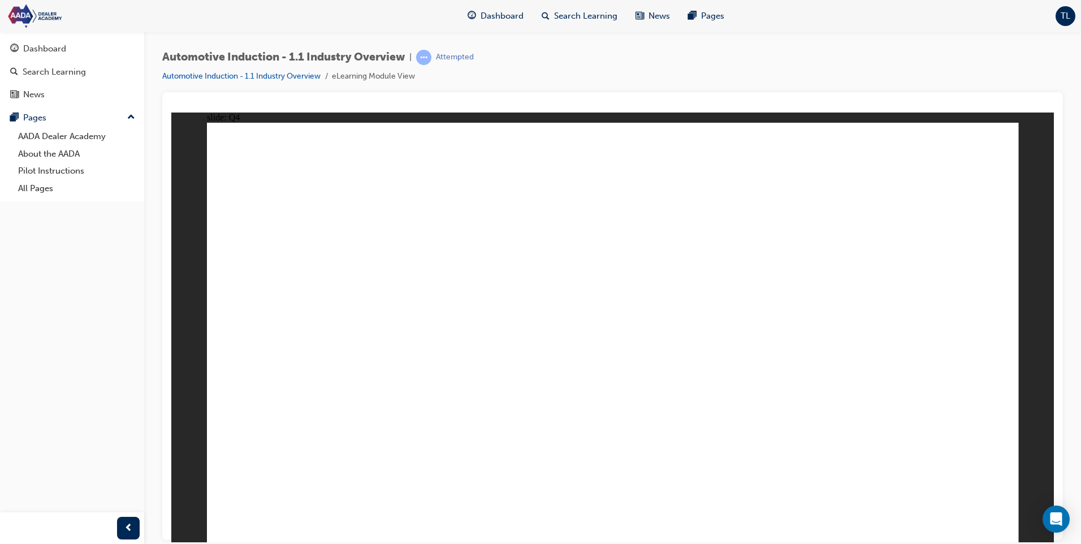
drag, startPoint x: 428, startPoint y: 422, endPoint x: 951, endPoint y: 303, distance: 536.1
drag, startPoint x: 503, startPoint y: 422, endPoint x: 566, endPoint y: 289, distance: 147.1
drag, startPoint x: 353, startPoint y: 419, endPoint x: 749, endPoint y: 270, distance: 423.5
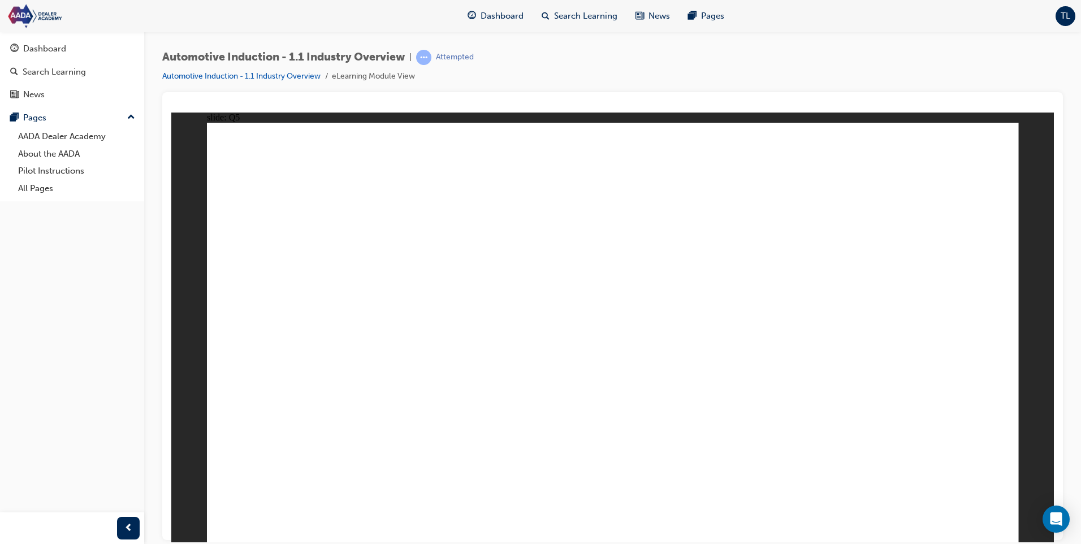
drag, startPoint x: 281, startPoint y: 426, endPoint x: 857, endPoint y: 336, distance: 582.9
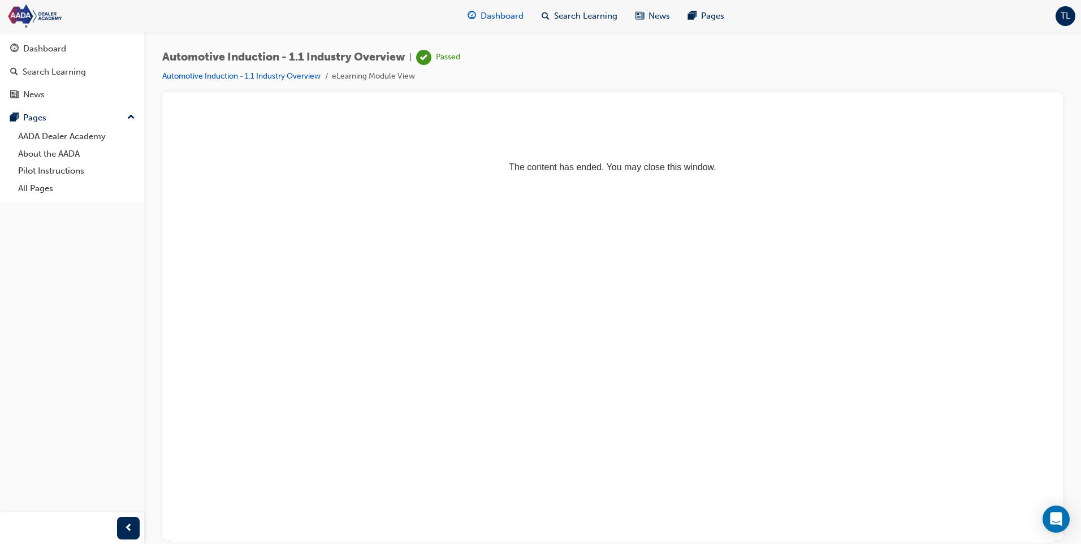
click at [506, 19] on span "Dashboard" at bounding box center [501, 16] width 43 height 13
